Goal: Transaction & Acquisition: Purchase product/service

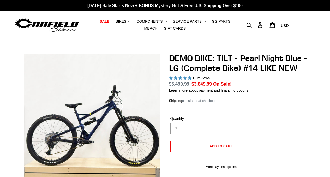
select select "highest-rating"
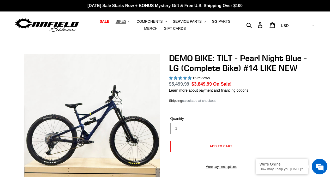
click at [123, 22] on span "BIKES" at bounding box center [120, 21] width 11 height 4
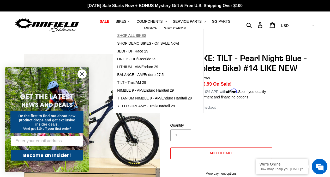
click at [130, 36] on span "SHOP ALL BIKES" at bounding box center [131, 35] width 29 height 4
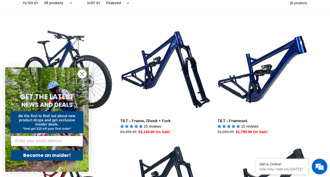
scroll to position [162, 0]
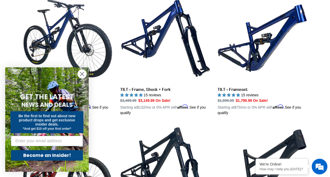
click at [83, 74] on circle "Close dialog" at bounding box center [82, 74] width 9 height 9
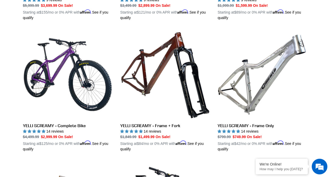
scroll to position [388, 0]
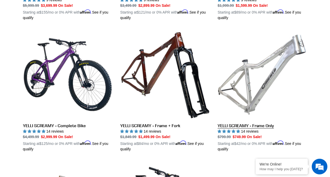
click at [259, 124] on link "YELLI SCREAMY - Frame Only" at bounding box center [261, 91] width 89 height 122
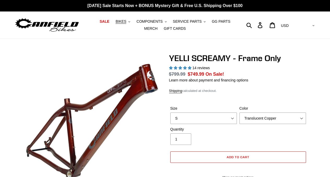
select select "highest-rating"
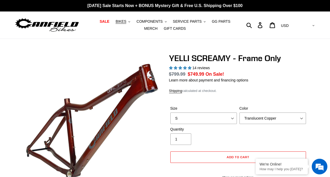
select select "Raw"
click at [239, 112] on select "Translucent Copper Purple Haze Raw" at bounding box center [272, 117] width 66 height 11
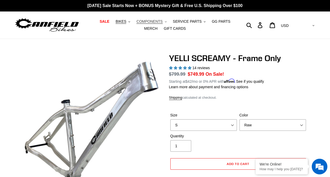
click at [148, 21] on span "COMPONENTS" at bounding box center [149, 21] width 26 height 4
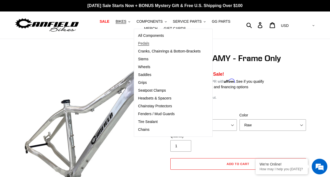
click at [145, 44] on span "Pedals" at bounding box center [143, 43] width 11 height 4
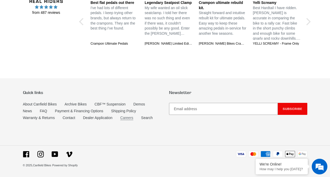
scroll to position [883, 0]
click at [130, 120] on link "Careers" at bounding box center [126, 117] width 13 height 4
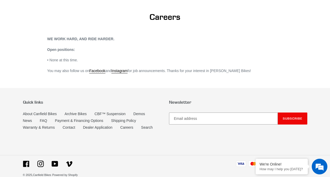
scroll to position [51, 0]
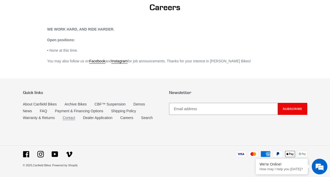
click at [69, 118] on link "Contact" at bounding box center [69, 117] width 13 height 4
